Goal: Complete application form

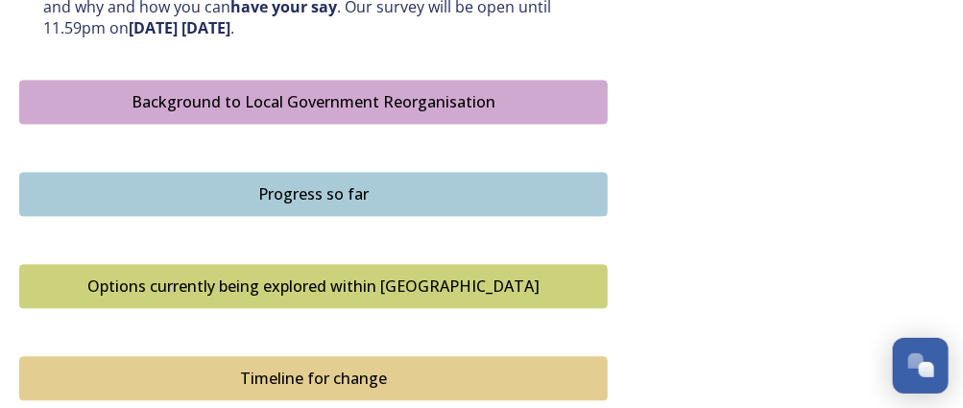
scroll to position [1073, 0]
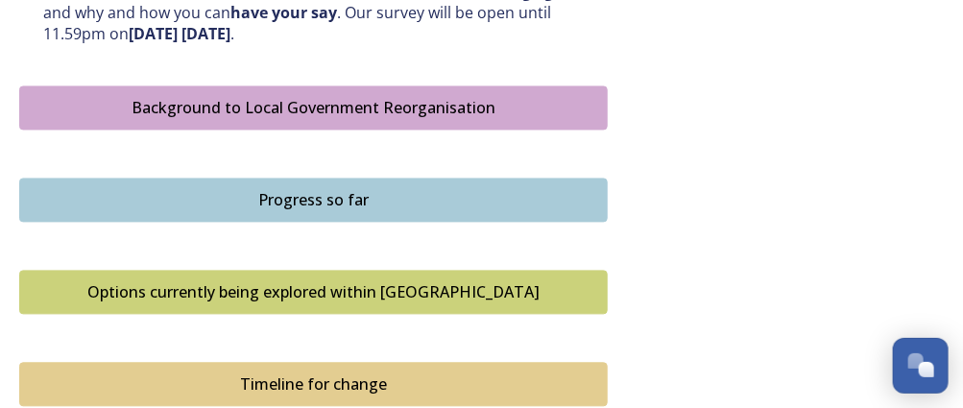
click at [290, 123] on button "Background to Local Government Reorganisation" at bounding box center [313, 108] width 589 height 44
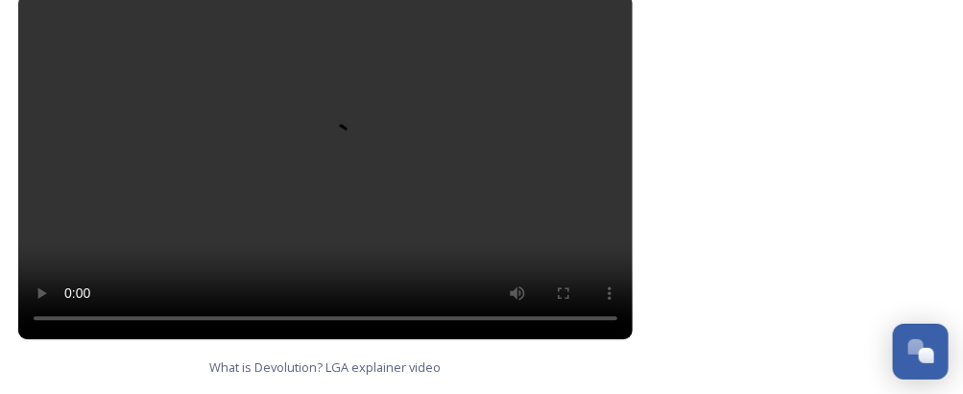
scroll to position [1410, 1]
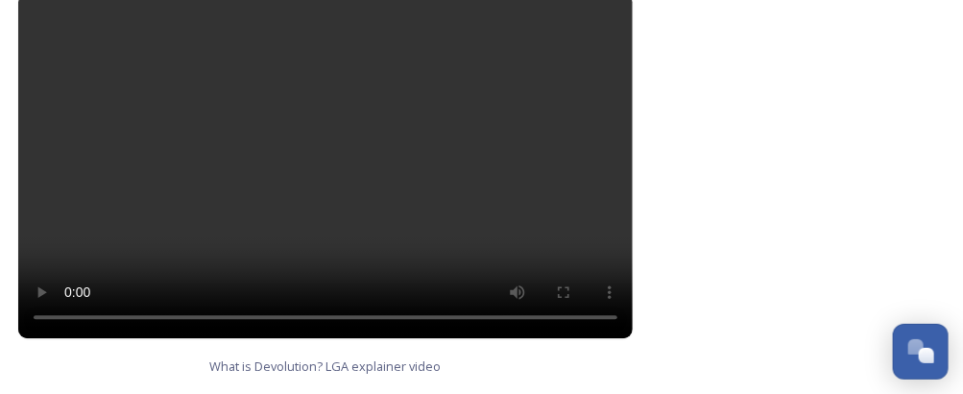
click at [316, 151] on video at bounding box center [325, 165] width 615 height 346
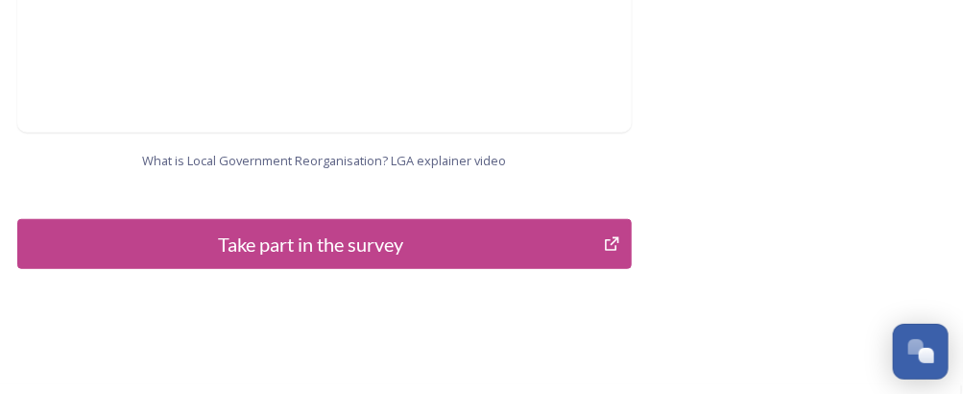
scroll to position [2519, 2]
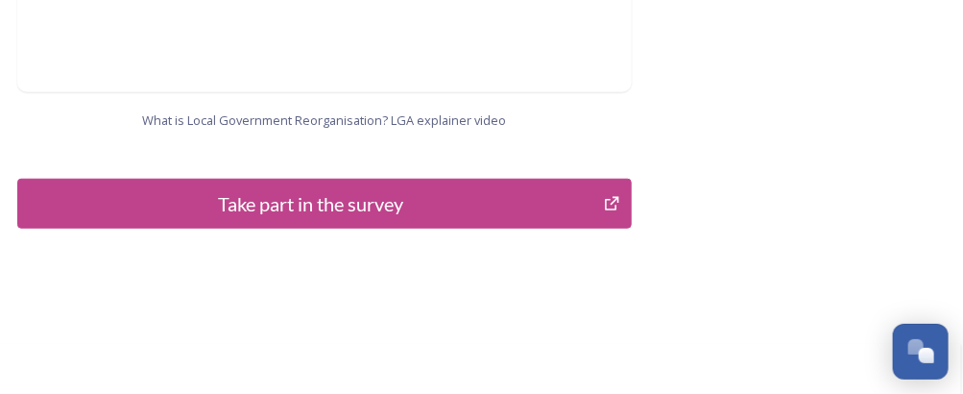
click at [282, 189] on div "Take part in the survey" at bounding box center [311, 203] width 566 height 29
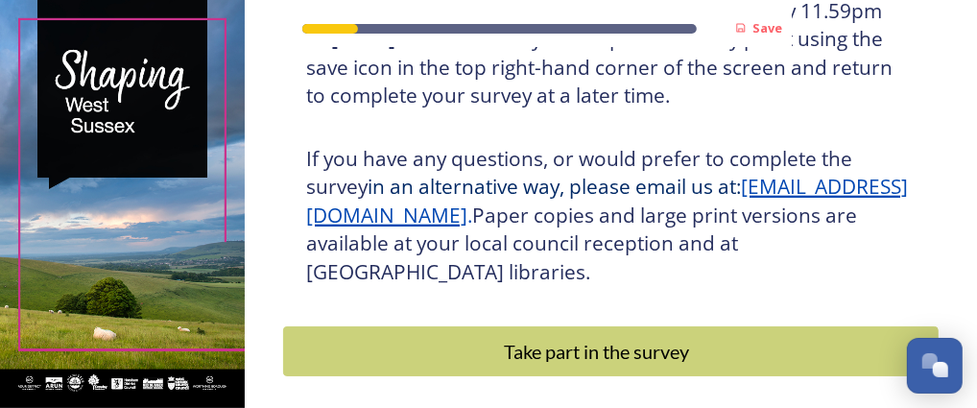
scroll to position [541, 0]
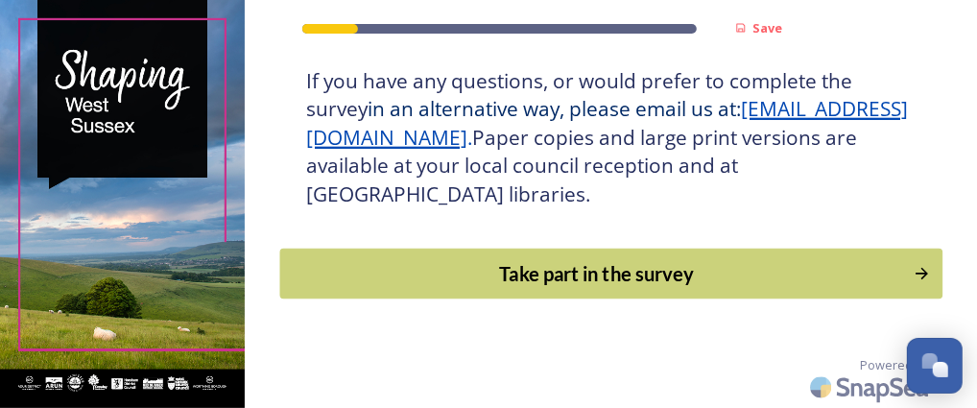
click at [588, 274] on div "Take part in the survey" at bounding box center [597, 273] width 614 height 29
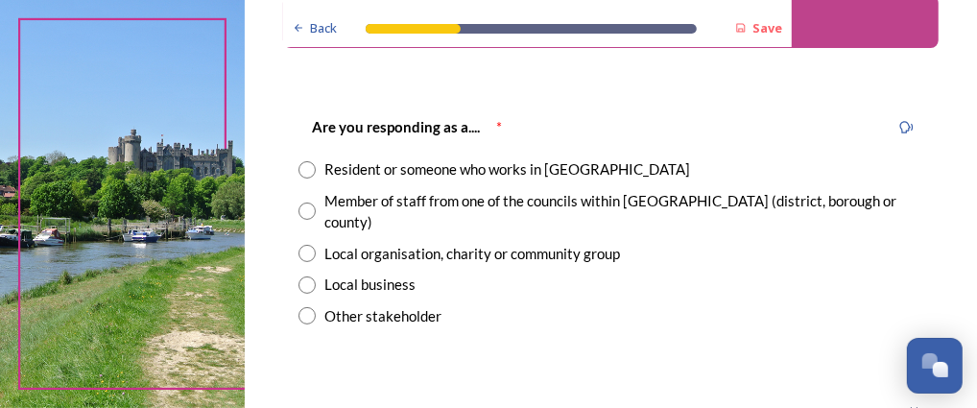
scroll to position [99, 0]
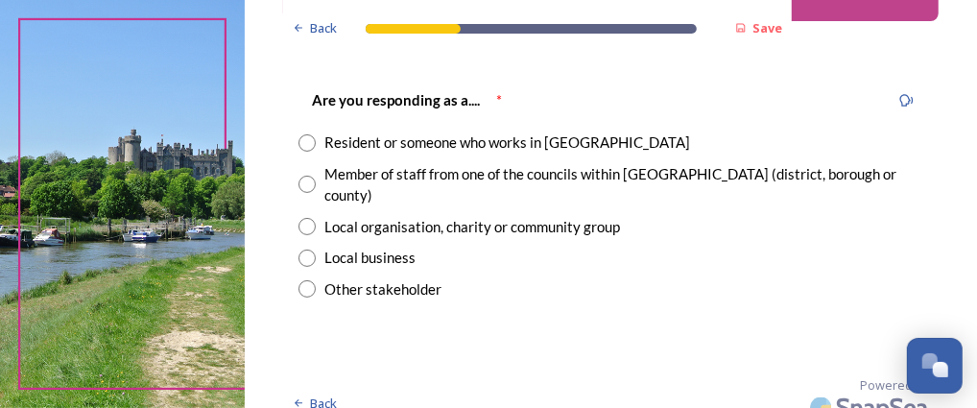
click at [305, 141] on input "radio" at bounding box center [307, 142] width 17 height 17
radio input "true"
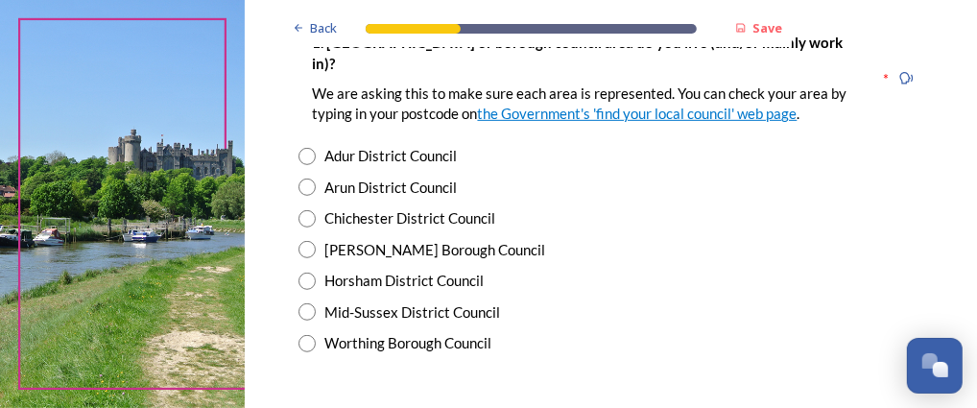
scroll to position [454, 0]
click at [303, 303] on input "radio" at bounding box center [307, 311] width 17 height 17
radio input "true"
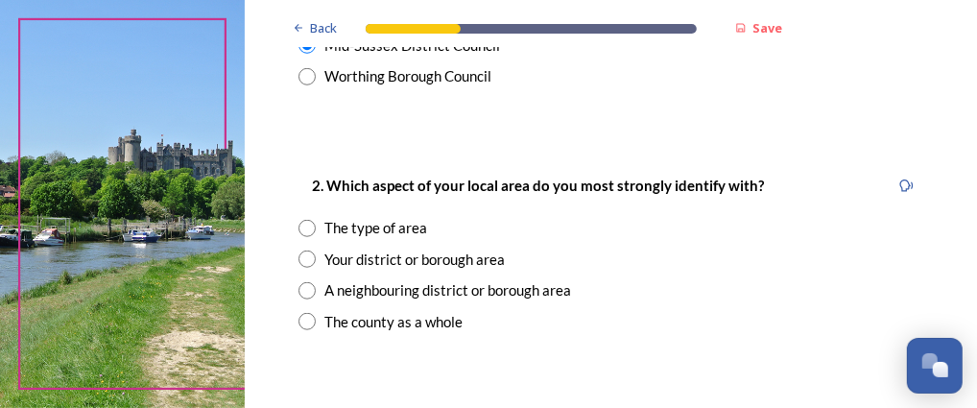
scroll to position [729, 0]
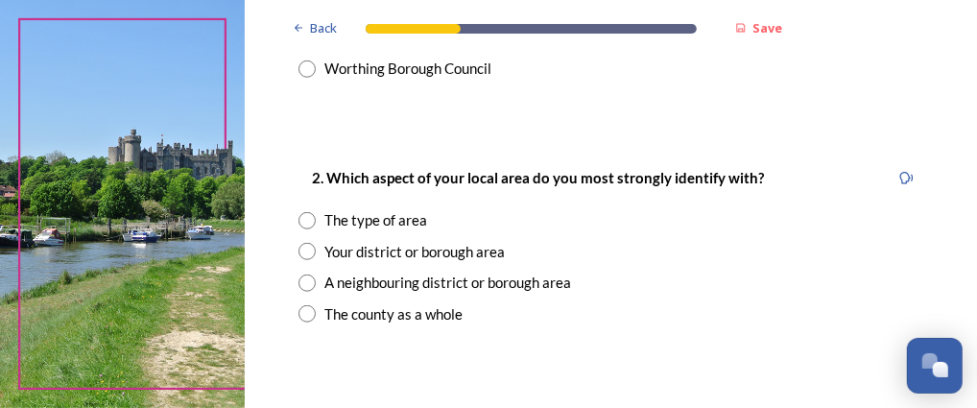
click at [309, 305] on input "radio" at bounding box center [307, 313] width 17 height 17
radio input "true"
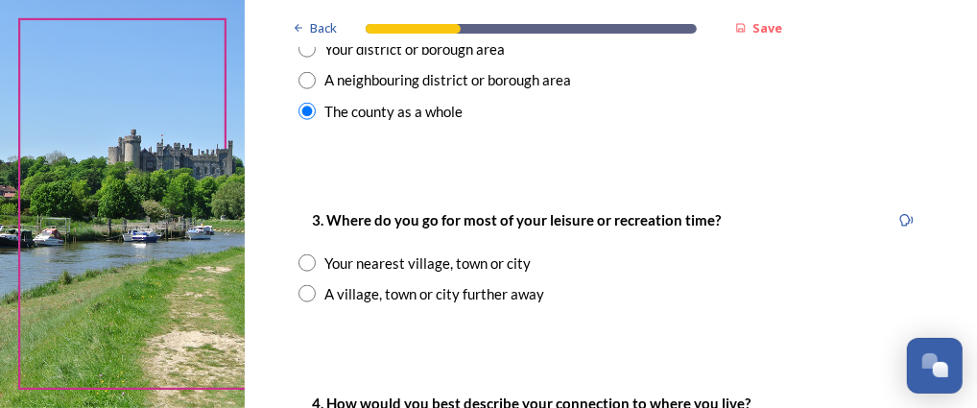
scroll to position [937, 0]
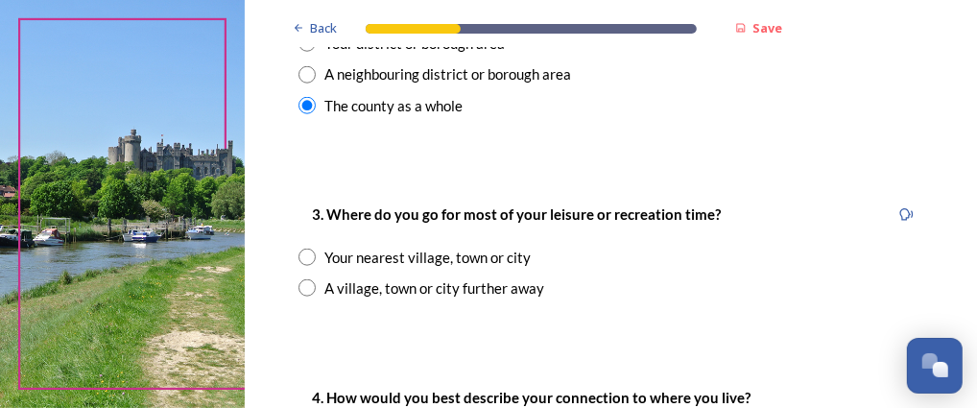
click at [301, 249] on input "radio" at bounding box center [307, 257] width 17 height 17
radio input "true"
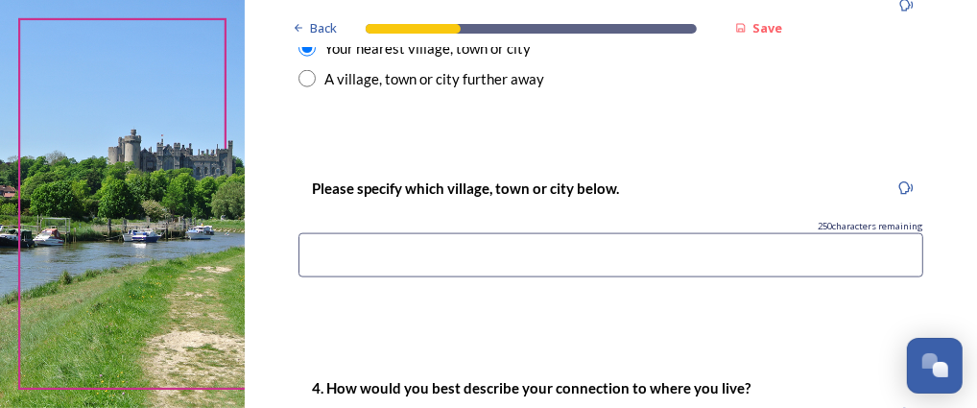
scroll to position [1166, 0]
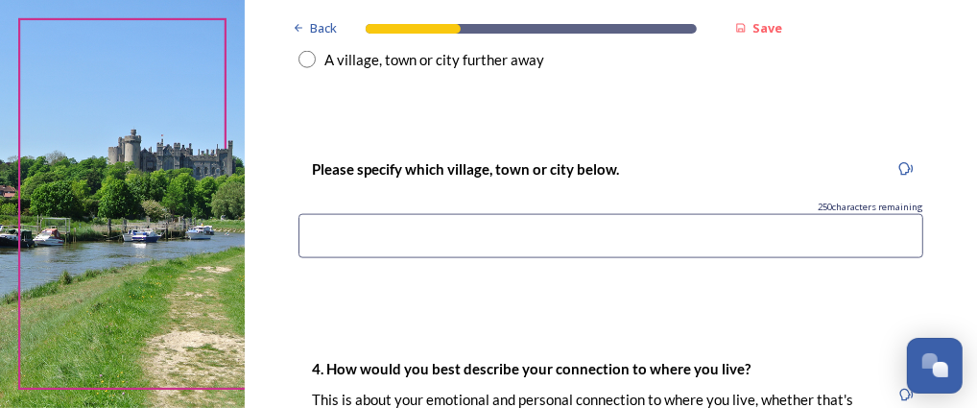
click at [321, 214] on input at bounding box center [612, 236] width 626 height 44
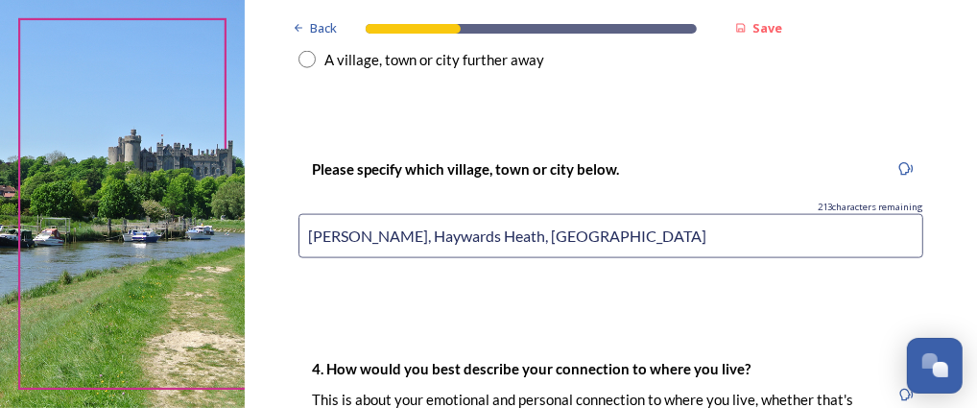
click at [538, 214] on input "[PERSON_NAME], Haywards Heath, [GEOGRAPHIC_DATA]" at bounding box center [612, 236] width 626 height 44
click at [548, 214] on input "[PERSON_NAME], [GEOGRAPHIC_DATA], [PERSON_NAME]" at bounding box center [612, 236] width 626 height 44
click at [570, 214] on input "[PERSON_NAME], [GEOGRAPHIC_DATA], [PERSON_NAME]" at bounding box center [612, 236] width 626 height 44
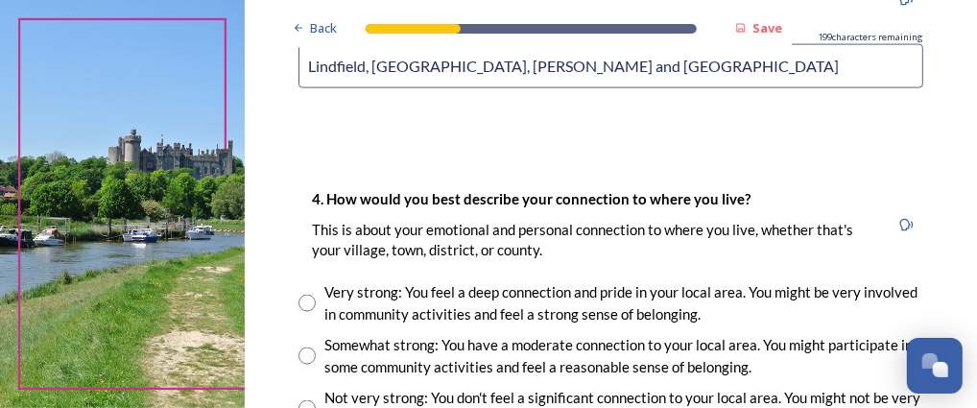
scroll to position [1337, 0]
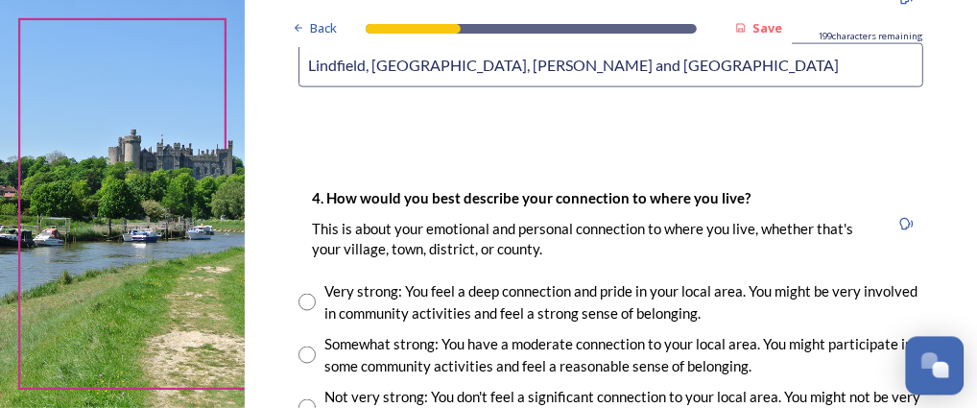
type input "Lindfield, [GEOGRAPHIC_DATA], [PERSON_NAME] and [GEOGRAPHIC_DATA]"
click at [928, 369] on div "Open Chat" at bounding box center [930, 360] width 16 height 16
